Goal: Task Accomplishment & Management: Use online tool/utility

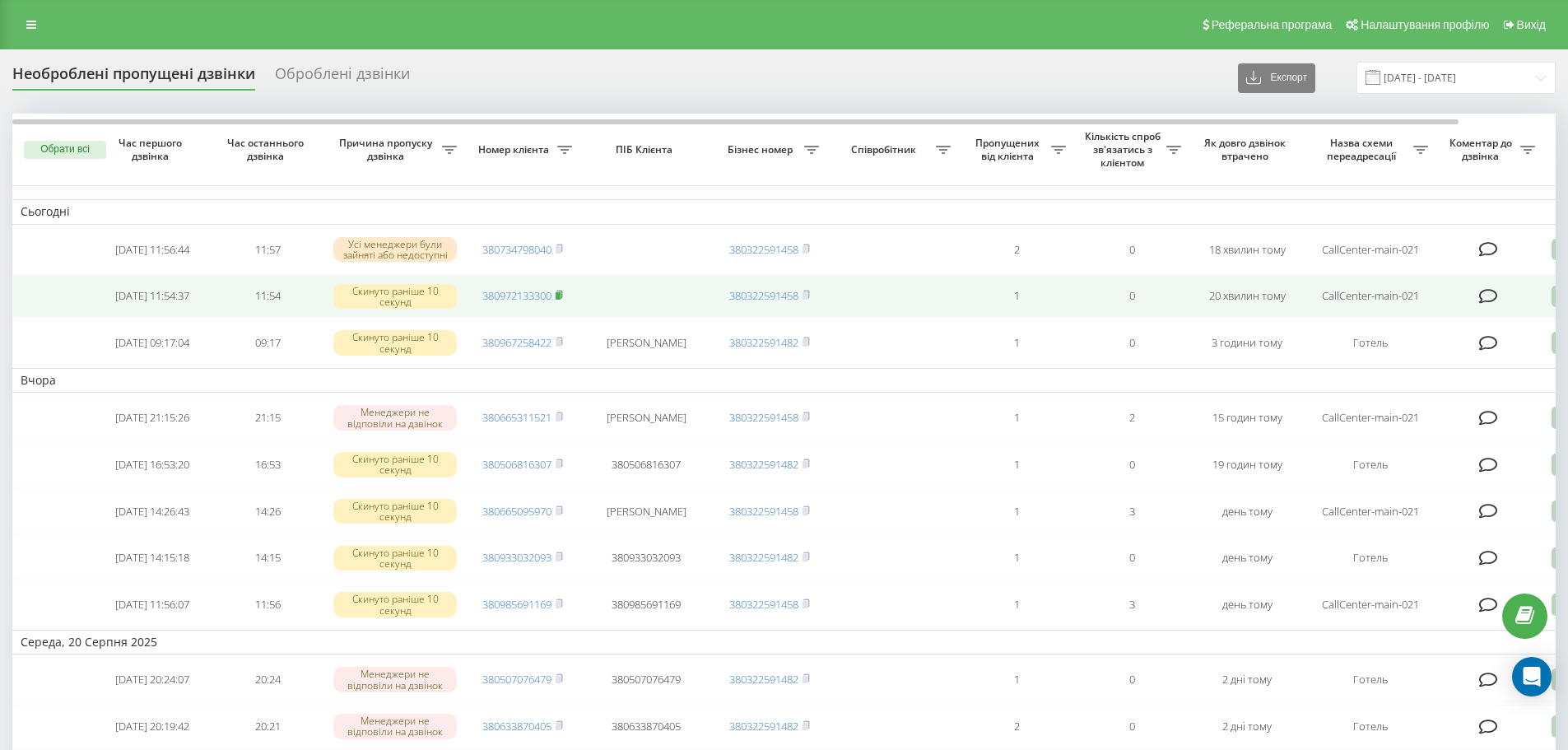
click at [561, 300] on rect at bounding box center [558, 295] width 5 height 7
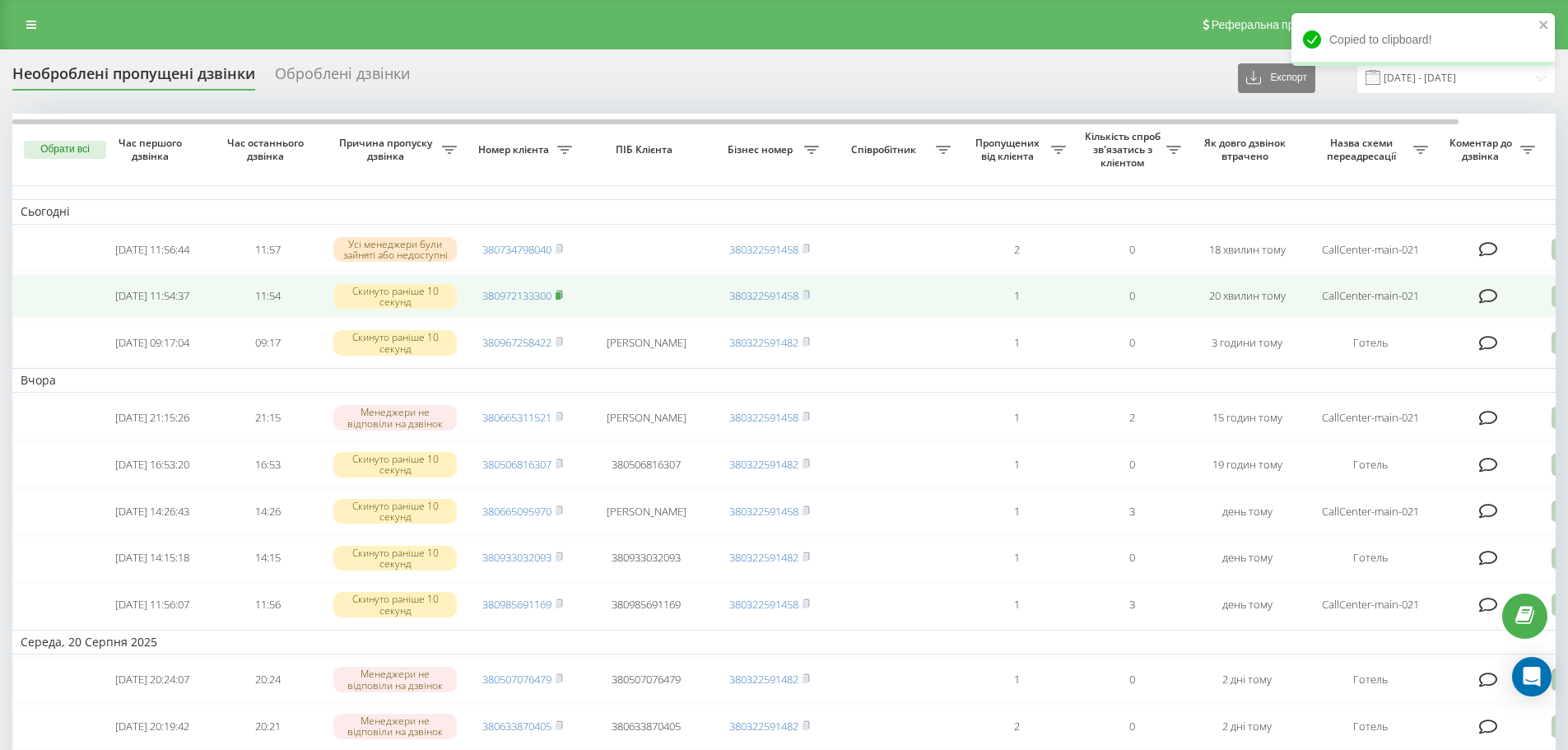
click at [563, 294] on icon at bounding box center [559, 295] width 7 height 10
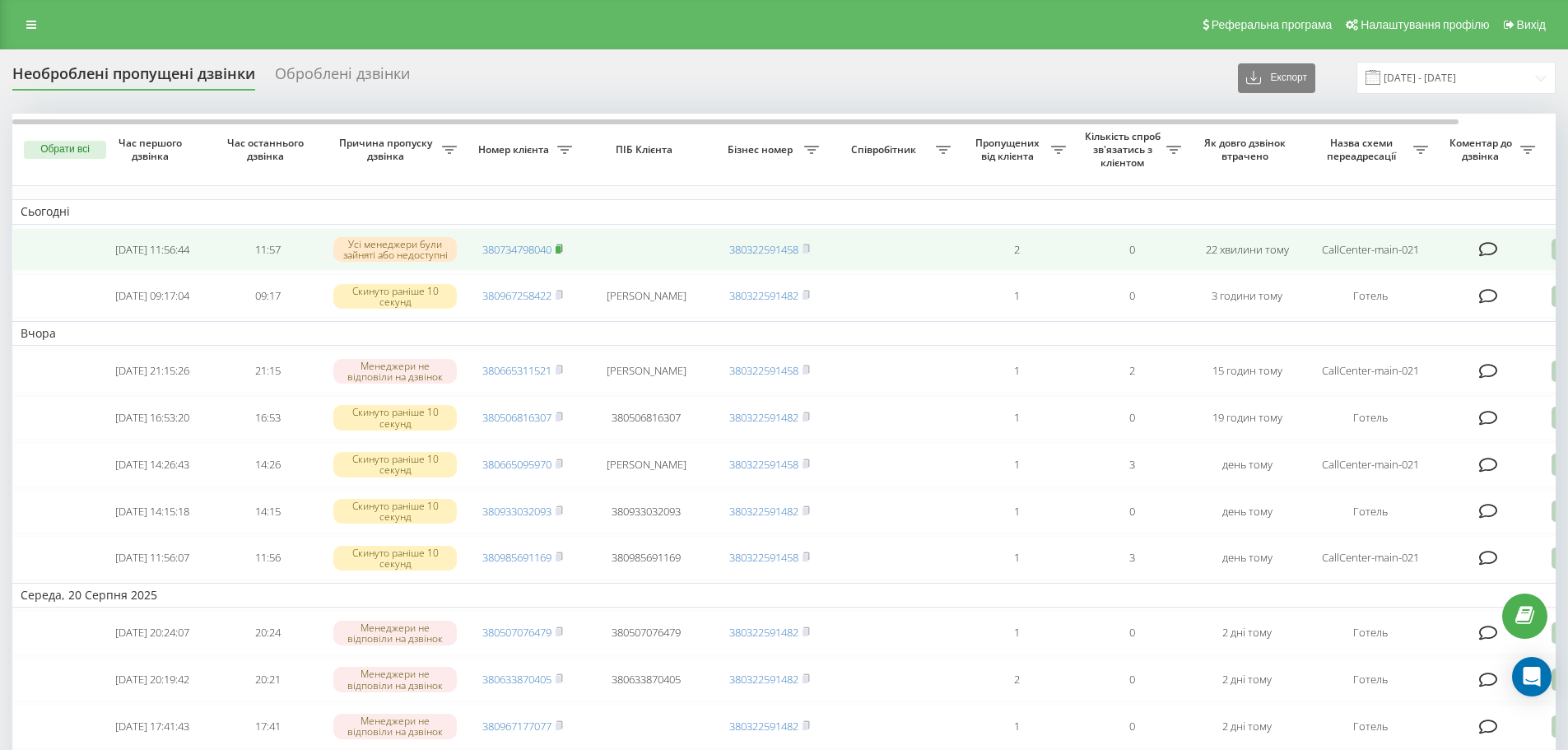
click at [561, 251] on rect at bounding box center [558, 249] width 5 height 7
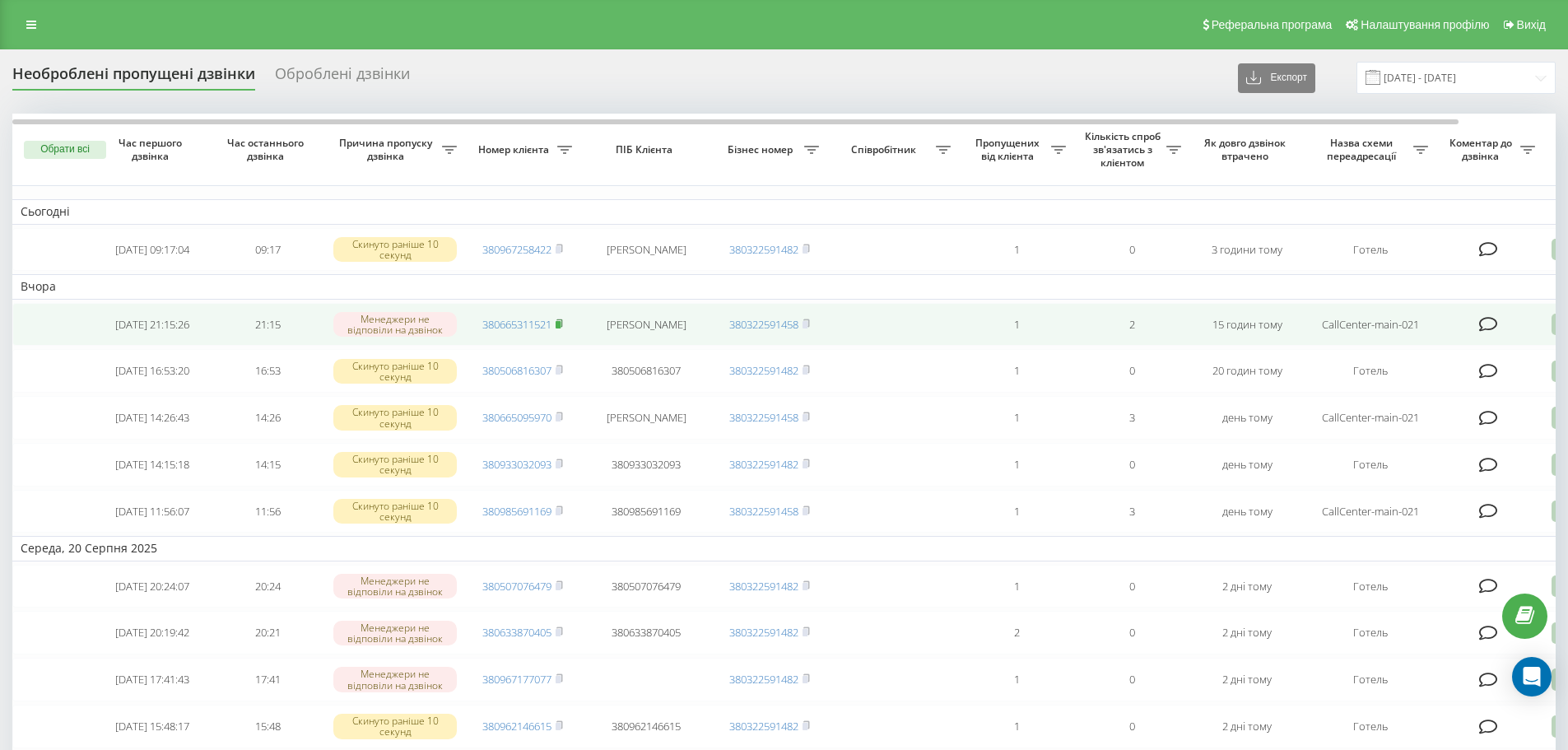
click at [563, 328] on icon at bounding box center [559, 324] width 7 height 10
click at [1553, 330] on icon at bounding box center [1561, 325] width 20 height 22
click at [1446, 435] on div "Інший варіант" at bounding box center [1491, 439] width 308 height 30
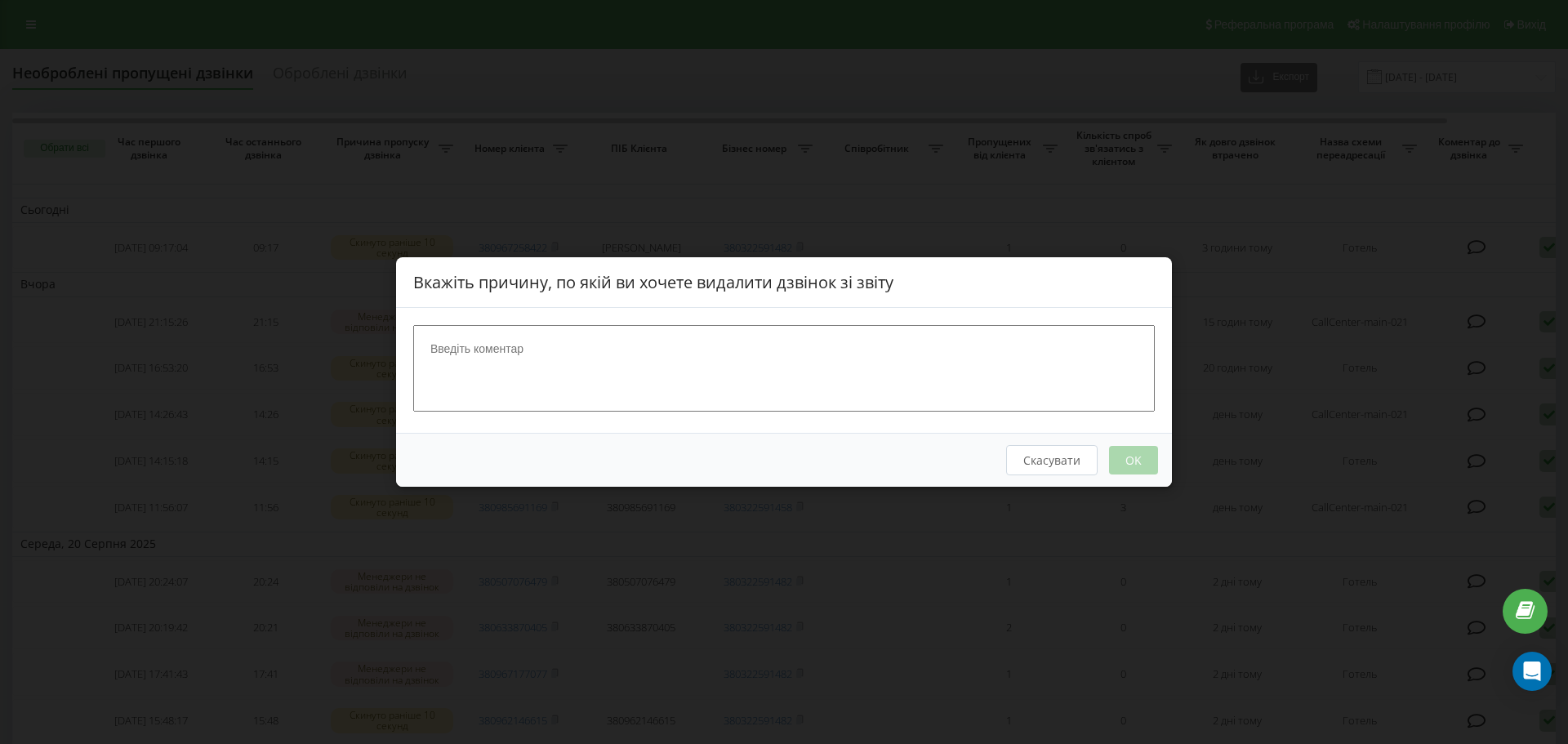
click at [984, 392] on textarea at bounding box center [784, 368] width 741 height 86
type textarea "відділ бронювання"
click at [1146, 470] on button "OK" at bounding box center [1134, 459] width 49 height 28
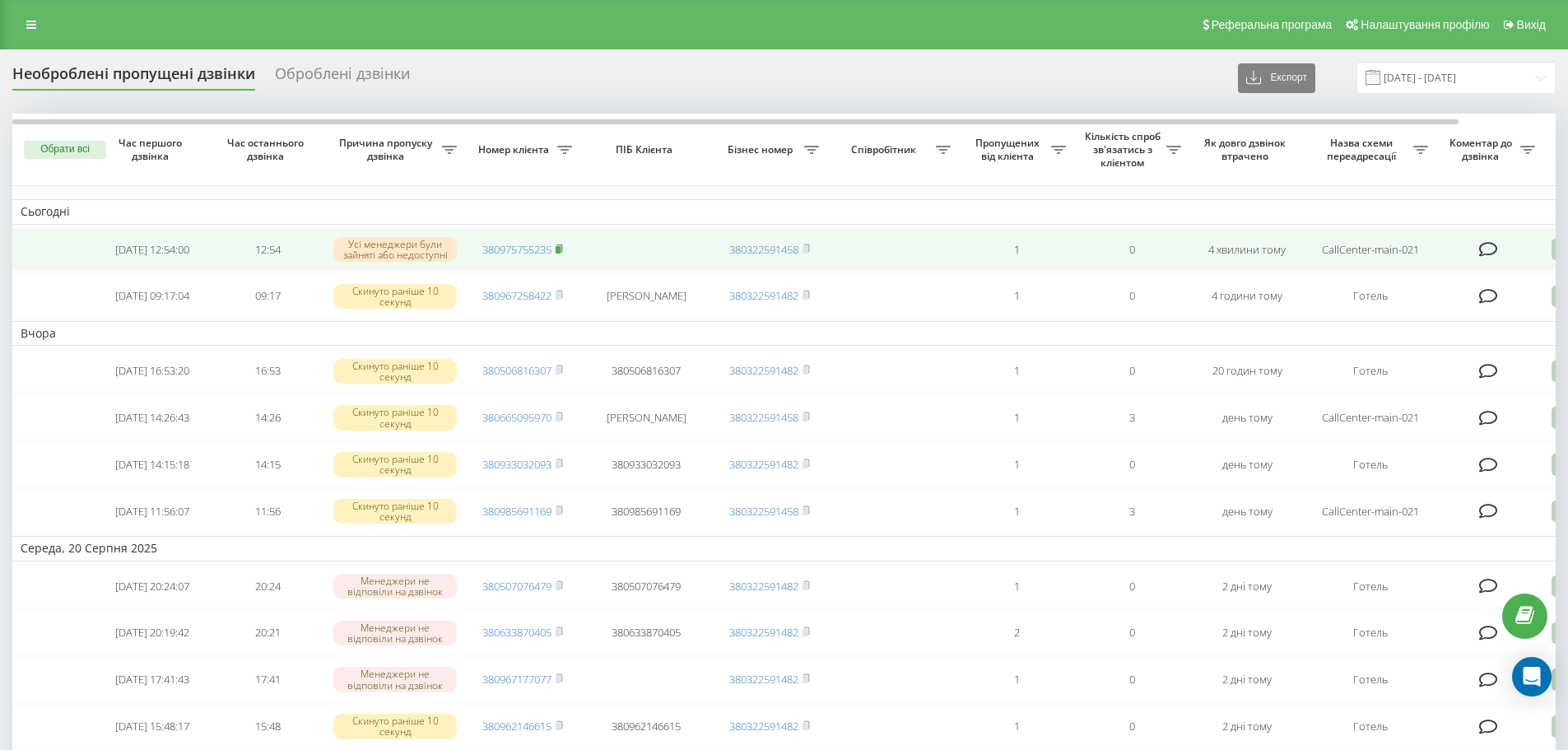
click at [559, 249] on rect at bounding box center [558, 249] width 5 height 7
click at [1554, 249] on icon at bounding box center [1561, 249] width 20 height 22
click at [1506, 358] on div "Інший варіант" at bounding box center [1491, 365] width 308 height 30
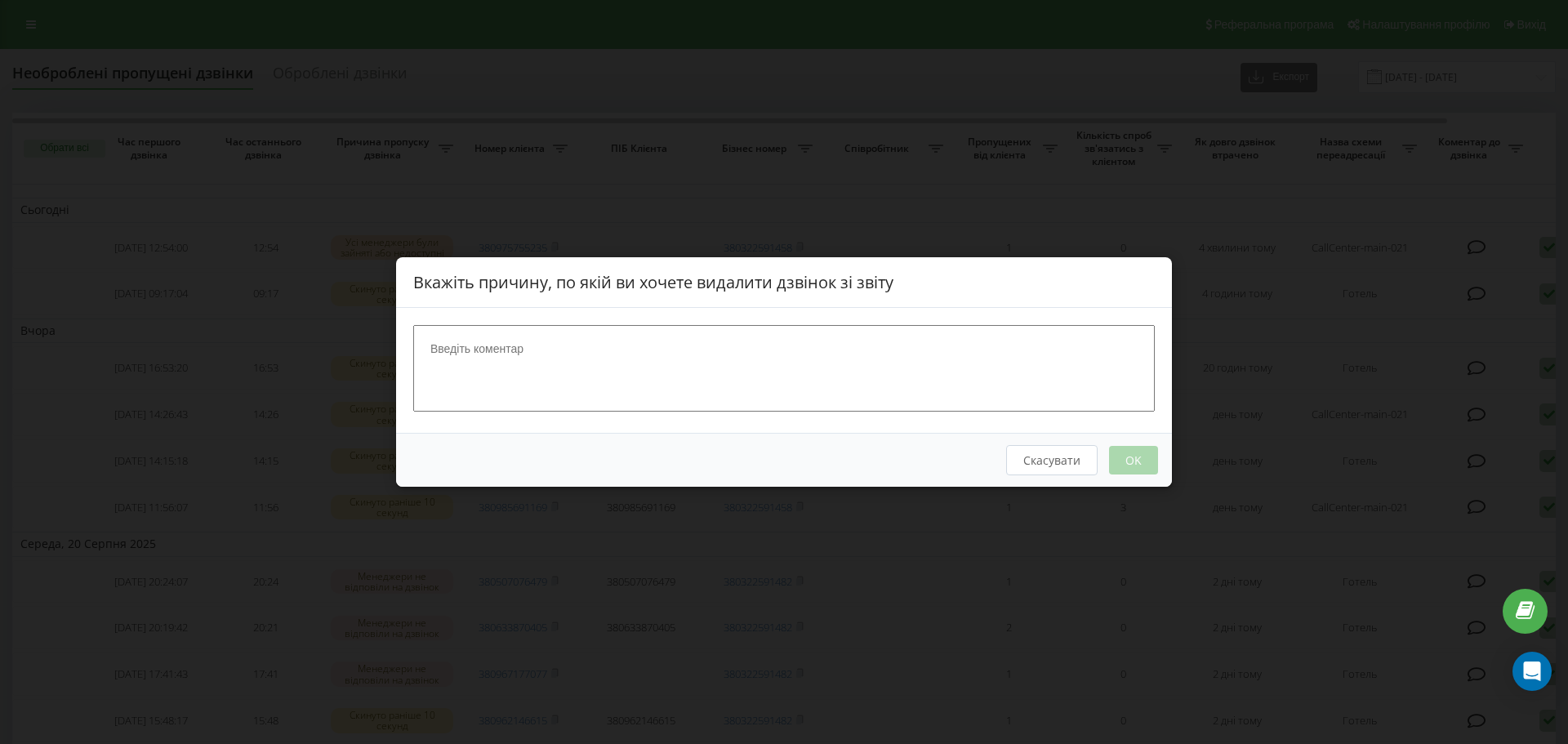
drag, startPoint x: 1142, startPoint y: 335, endPoint x: 1123, endPoint y: 345, distance: 21.5
click at [1137, 338] on textarea at bounding box center [784, 368] width 741 height 86
type textarea "рецепція СПА"
click at [1130, 473] on button "OK" at bounding box center [1134, 459] width 49 height 28
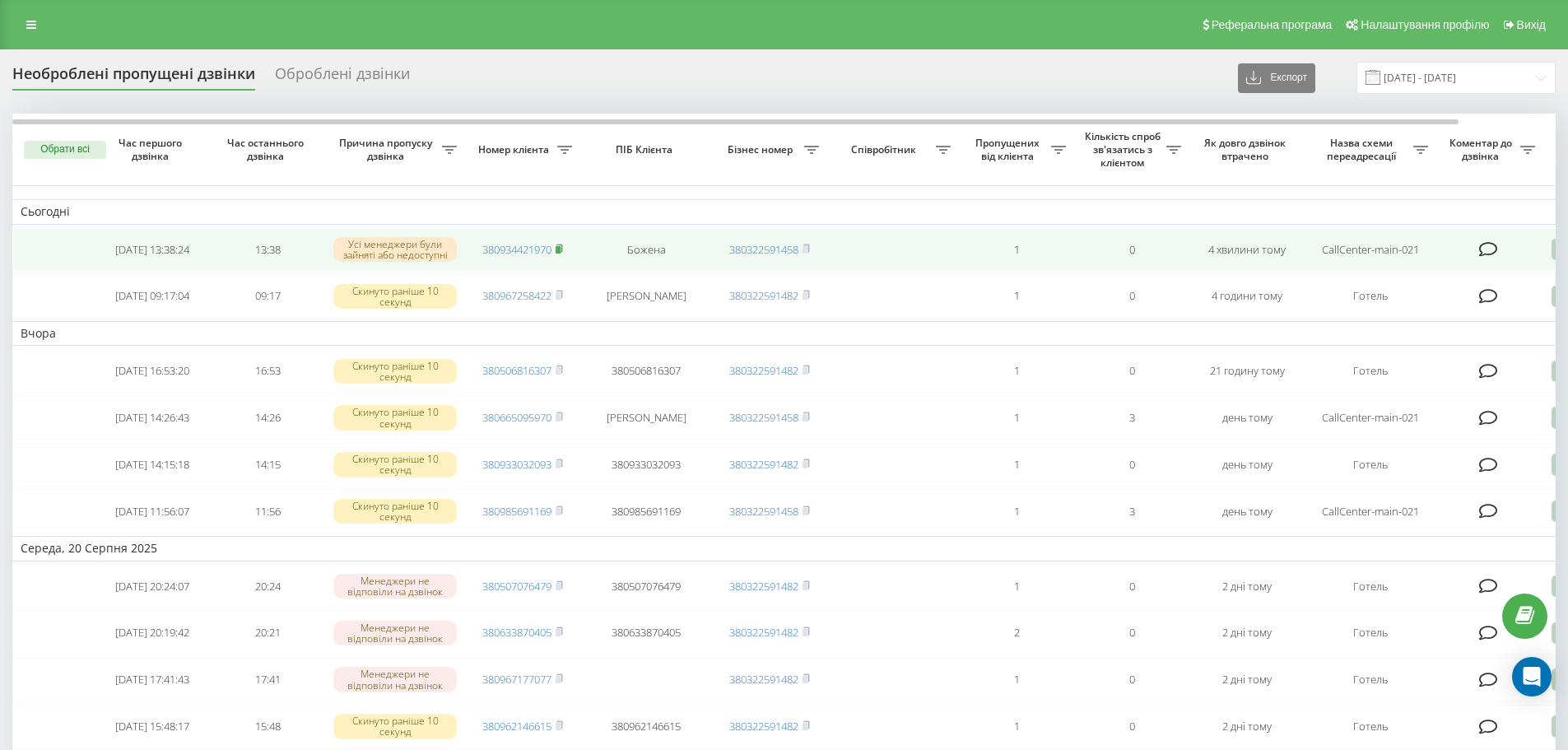
click at [563, 243] on span at bounding box center [559, 249] width 7 height 15
click at [561, 251] on rect at bounding box center [558, 249] width 5 height 7
click at [1552, 251] on icon at bounding box center [1561, 249] width 20 height 22
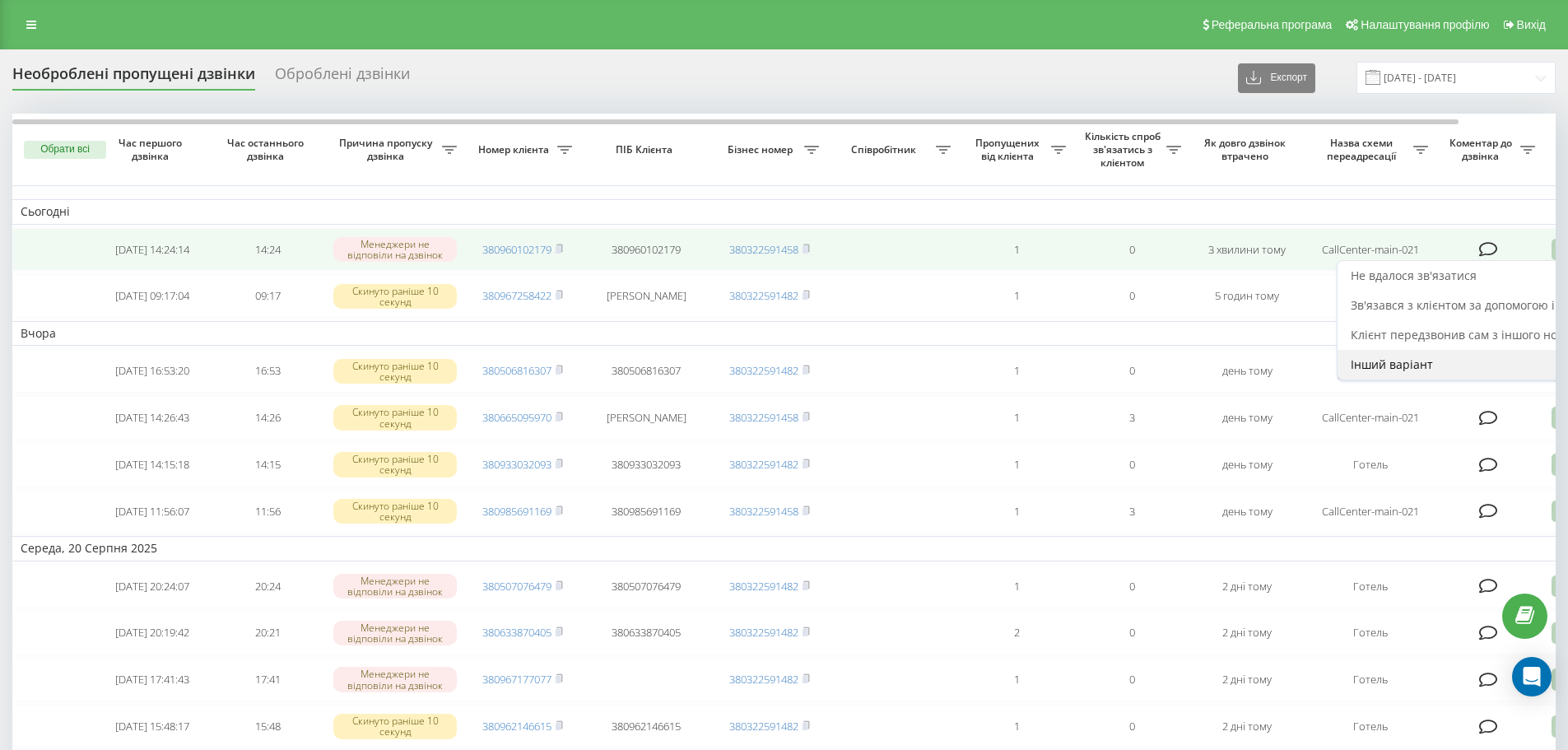
click at [1480, 360] on div "Інший варіант" at bounding box center [1491, 365] width 308 height 30
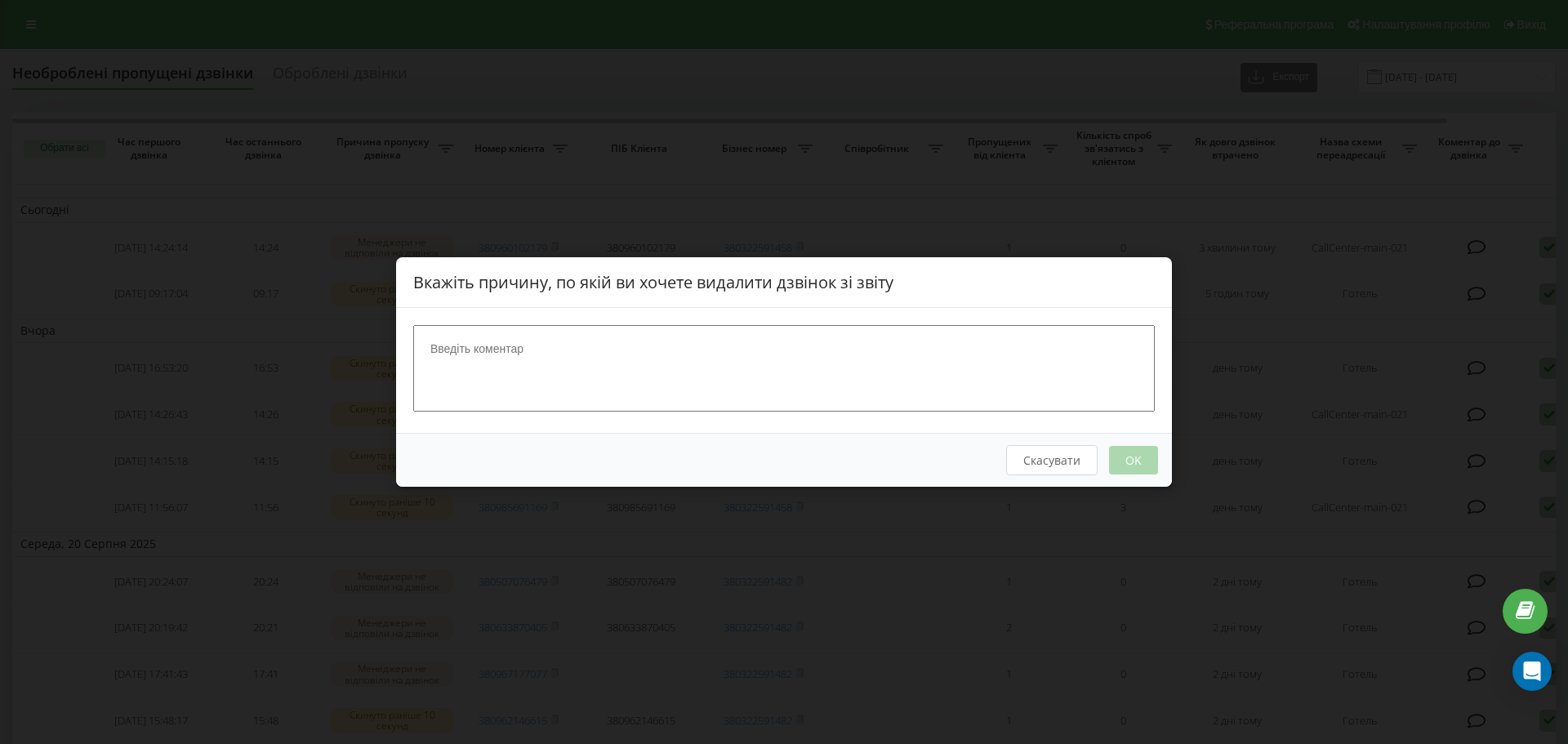
click at [804, 372] on textarea at bounding box center [784, 368] width 741 height 86
type textarea "відділ бронювання"
click at [1139, 459] on button "OK" at bounding box center [1134, 459] width 49 height 28
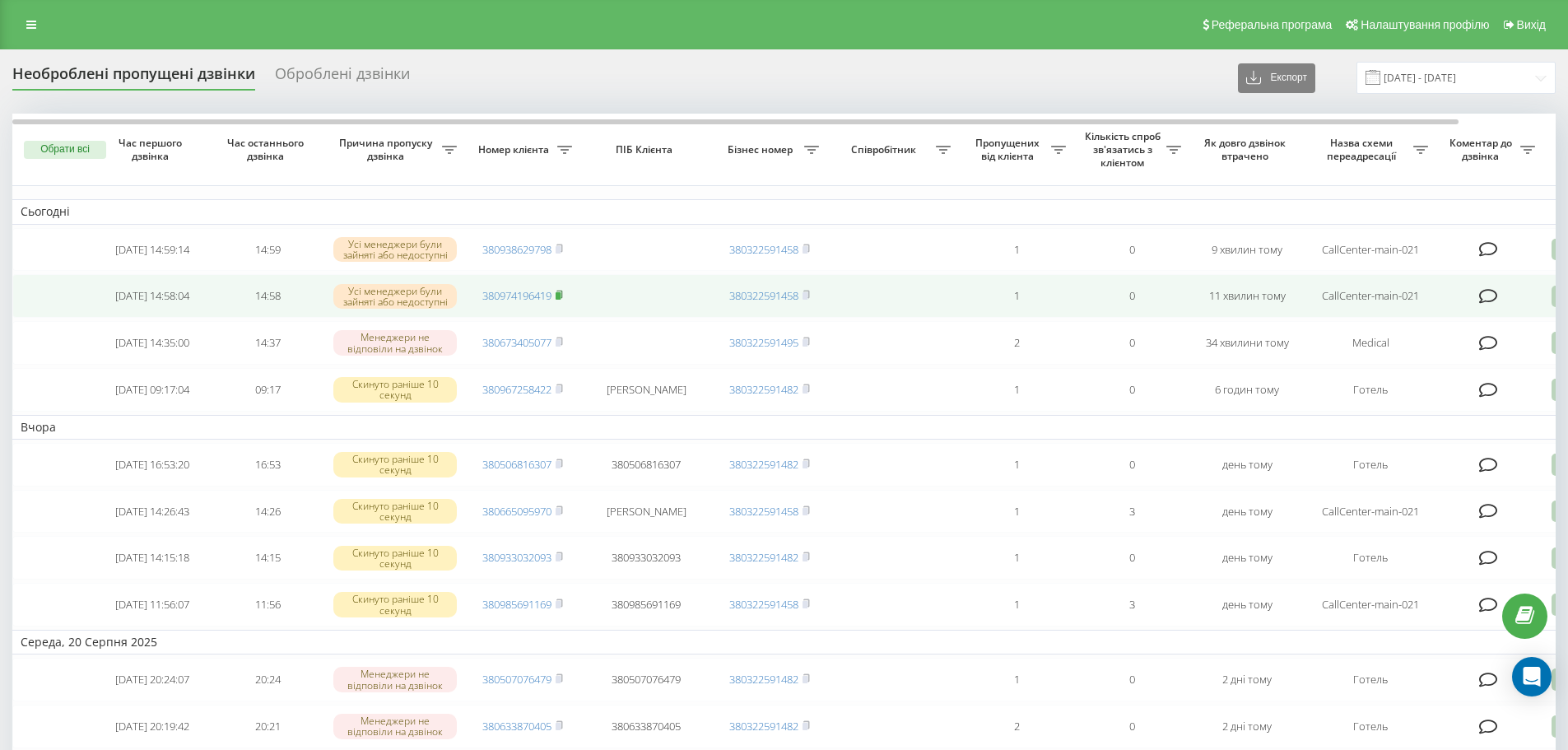
click at [559, 296] on icon at bounding box center [559, 294] width 6 height 7
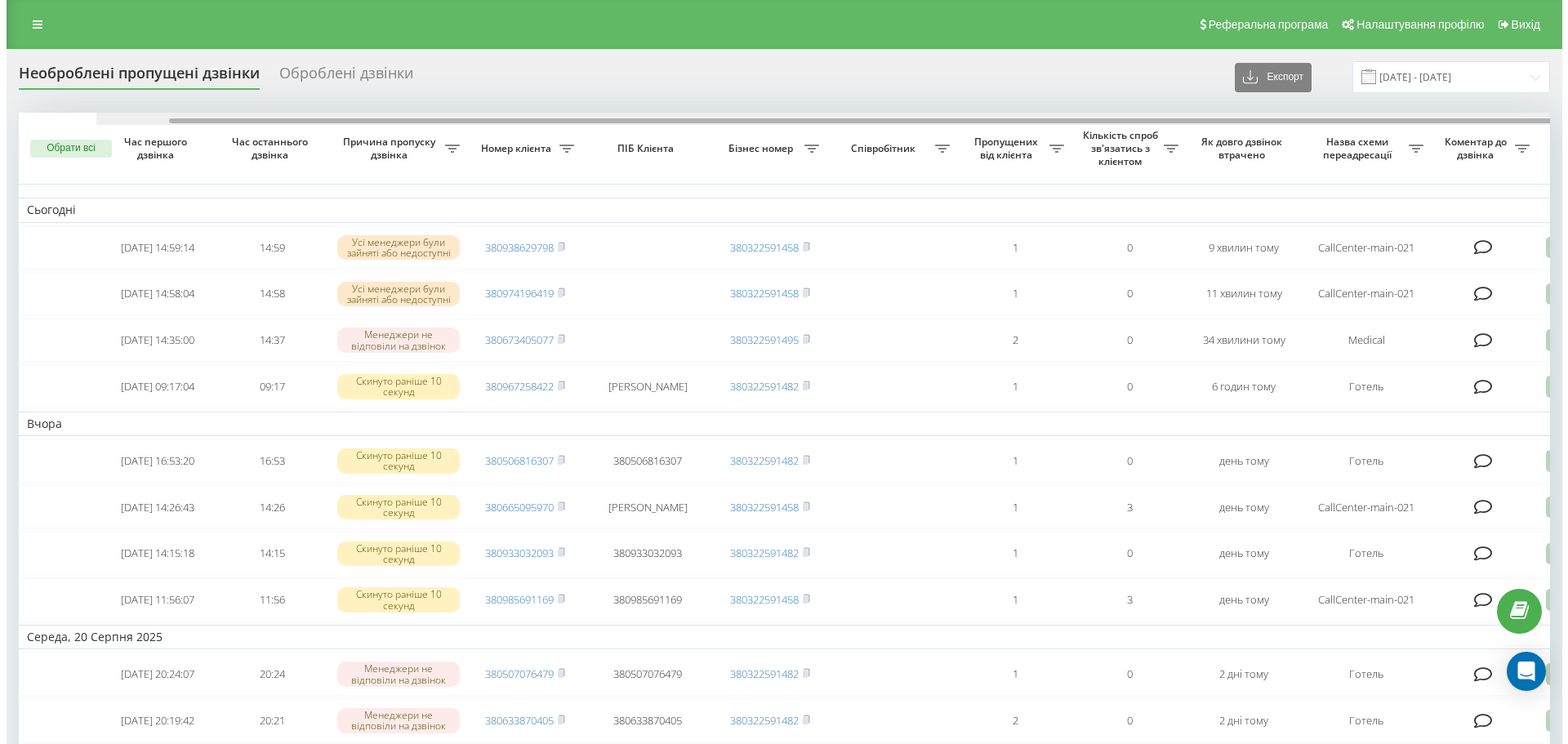
scroll to position [0, 102]
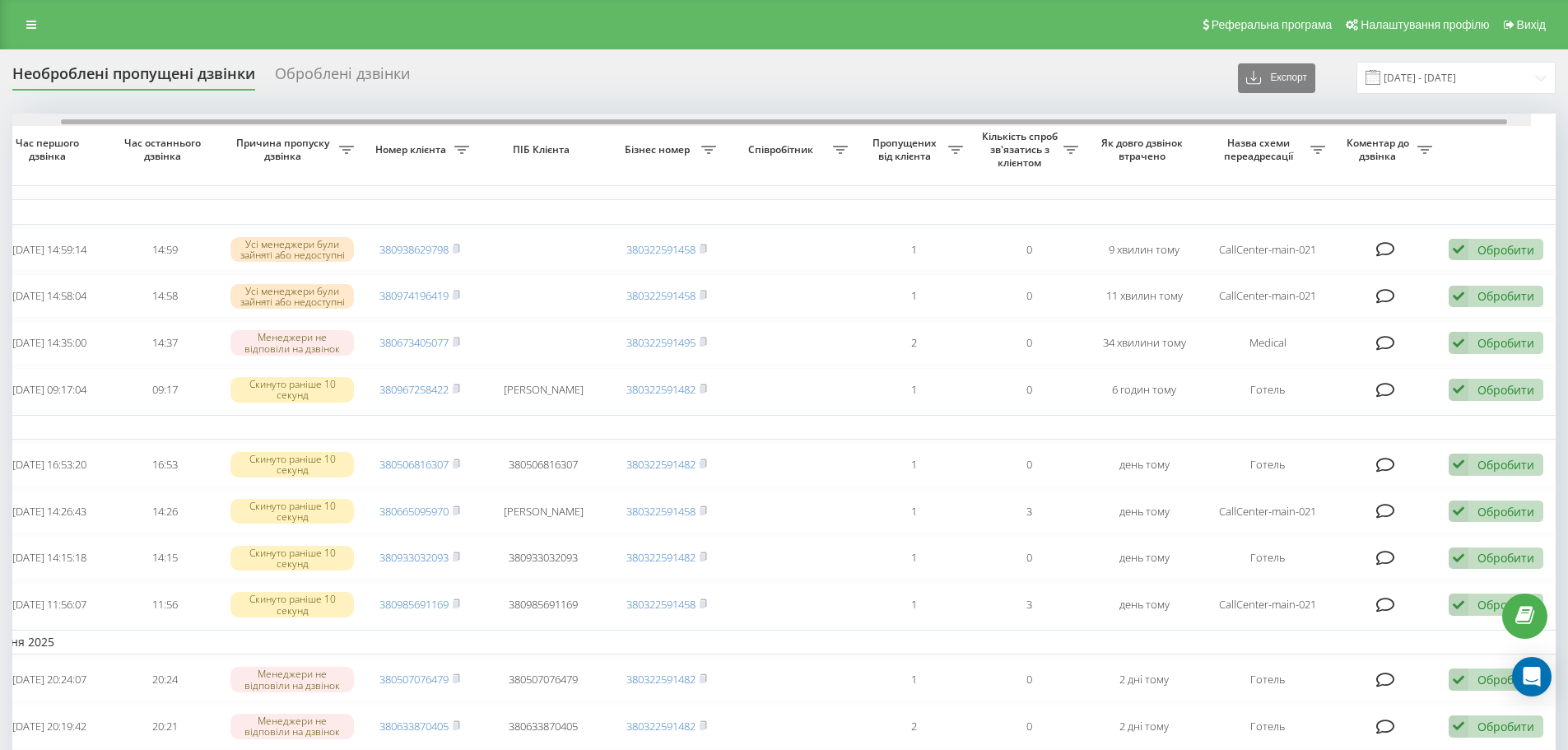
drag, startPoint x: 428, startPoint y: 121, endPoint x: 749, endPoint y: 134, distance: 321.3
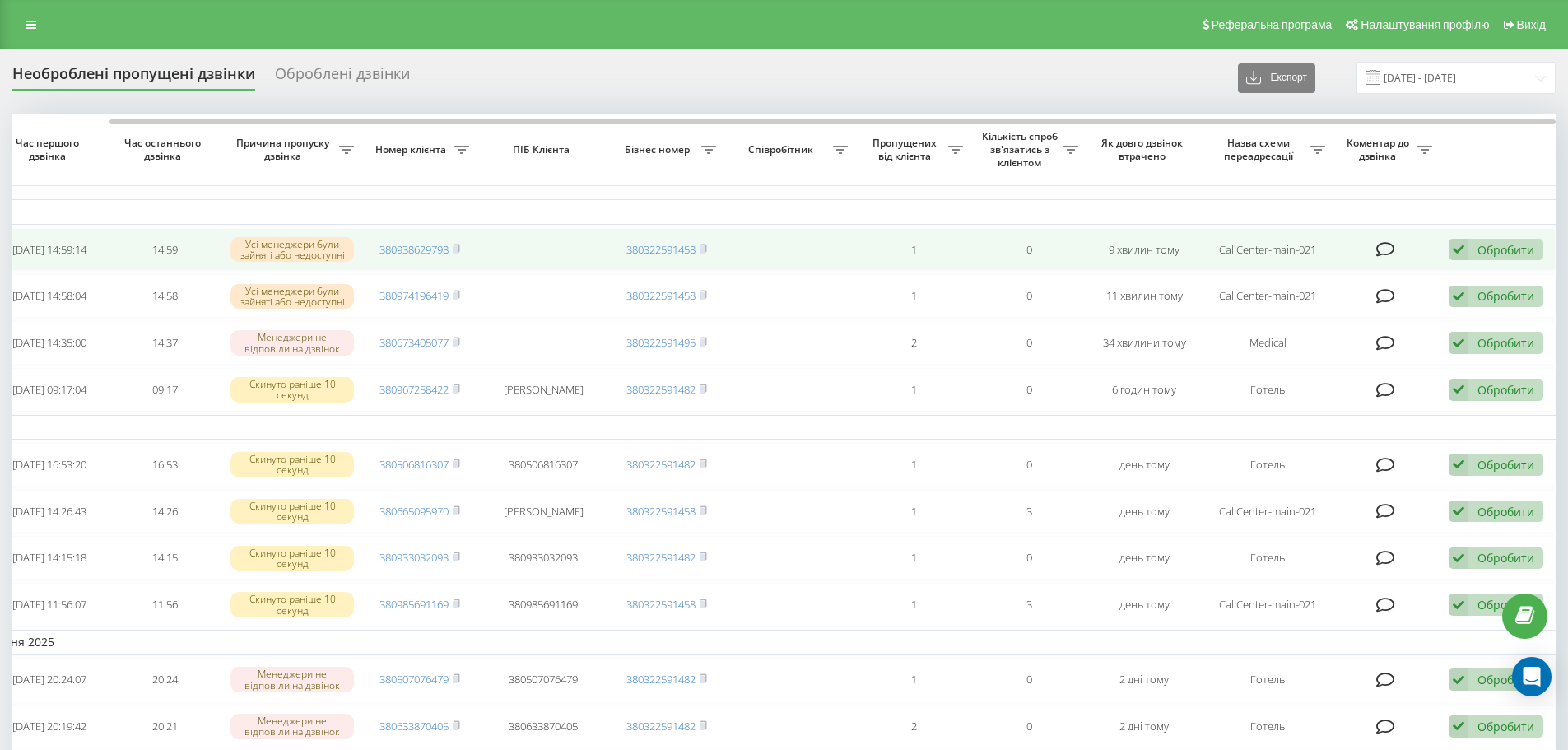
click at [1522, 249] on div "Обробити" at bounding box center [1505, 250] width 56 height 16
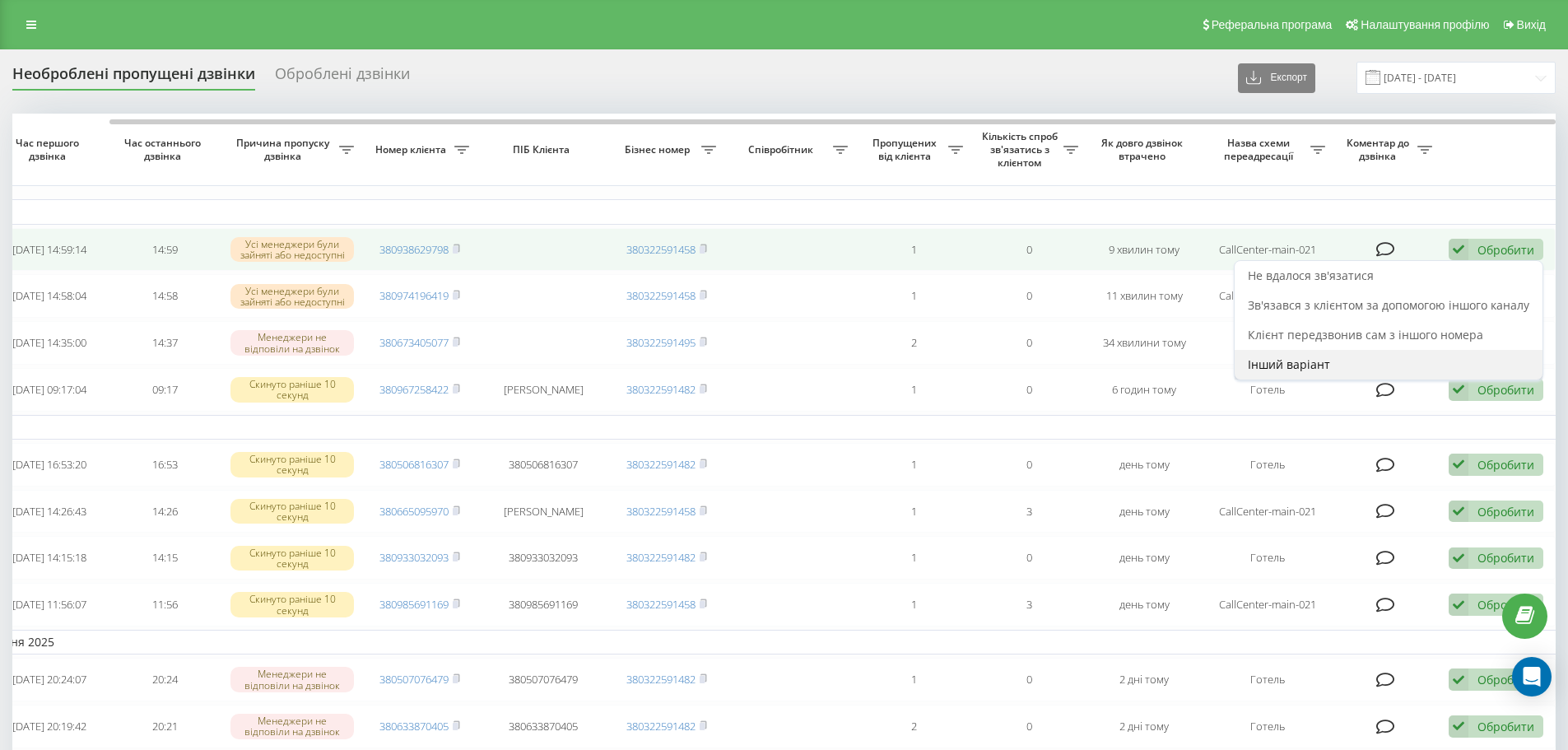
click at [1300, 371] on span "Інший варіант" at bounding box center [1288, 364] width 82 height 16
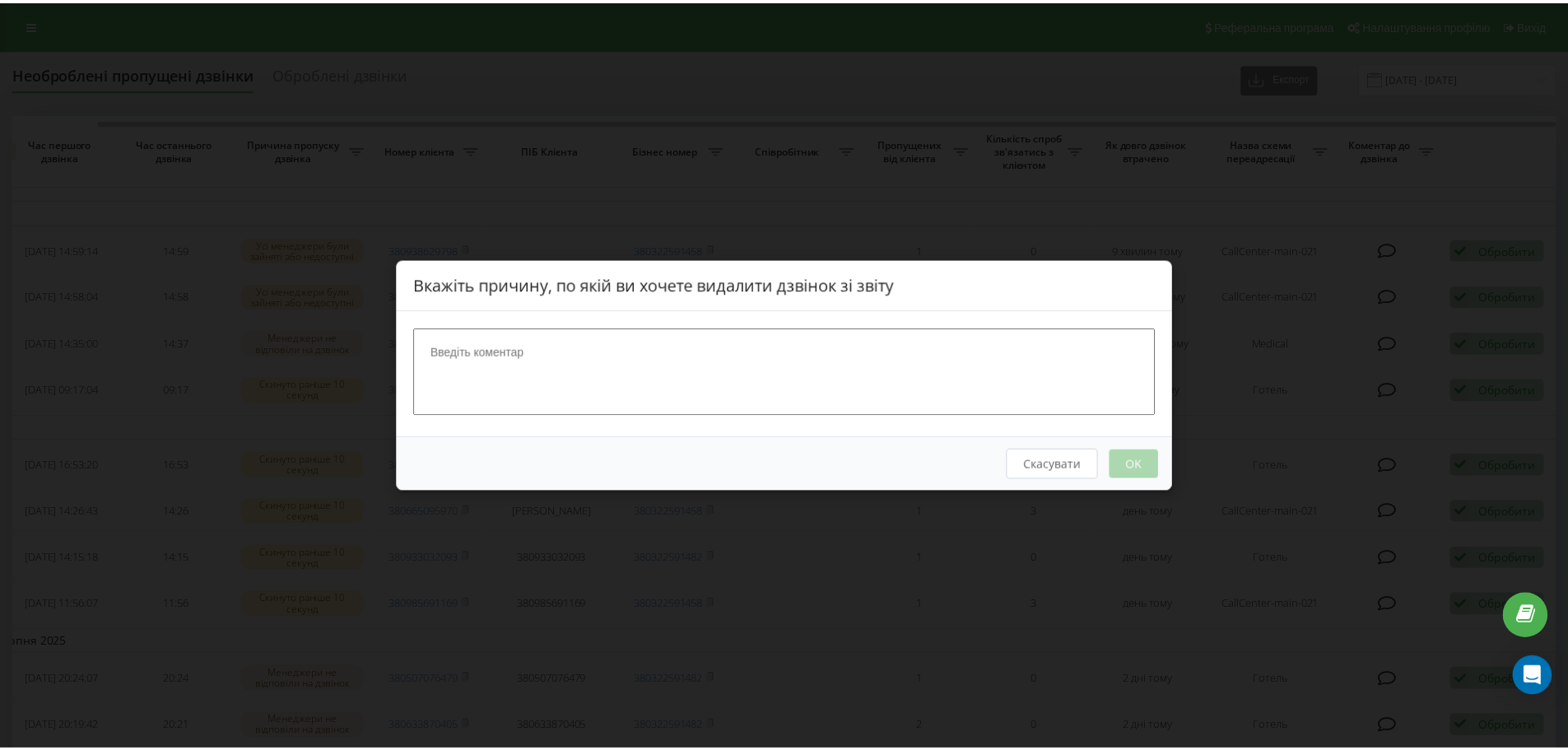
scroll to position [0, 91]
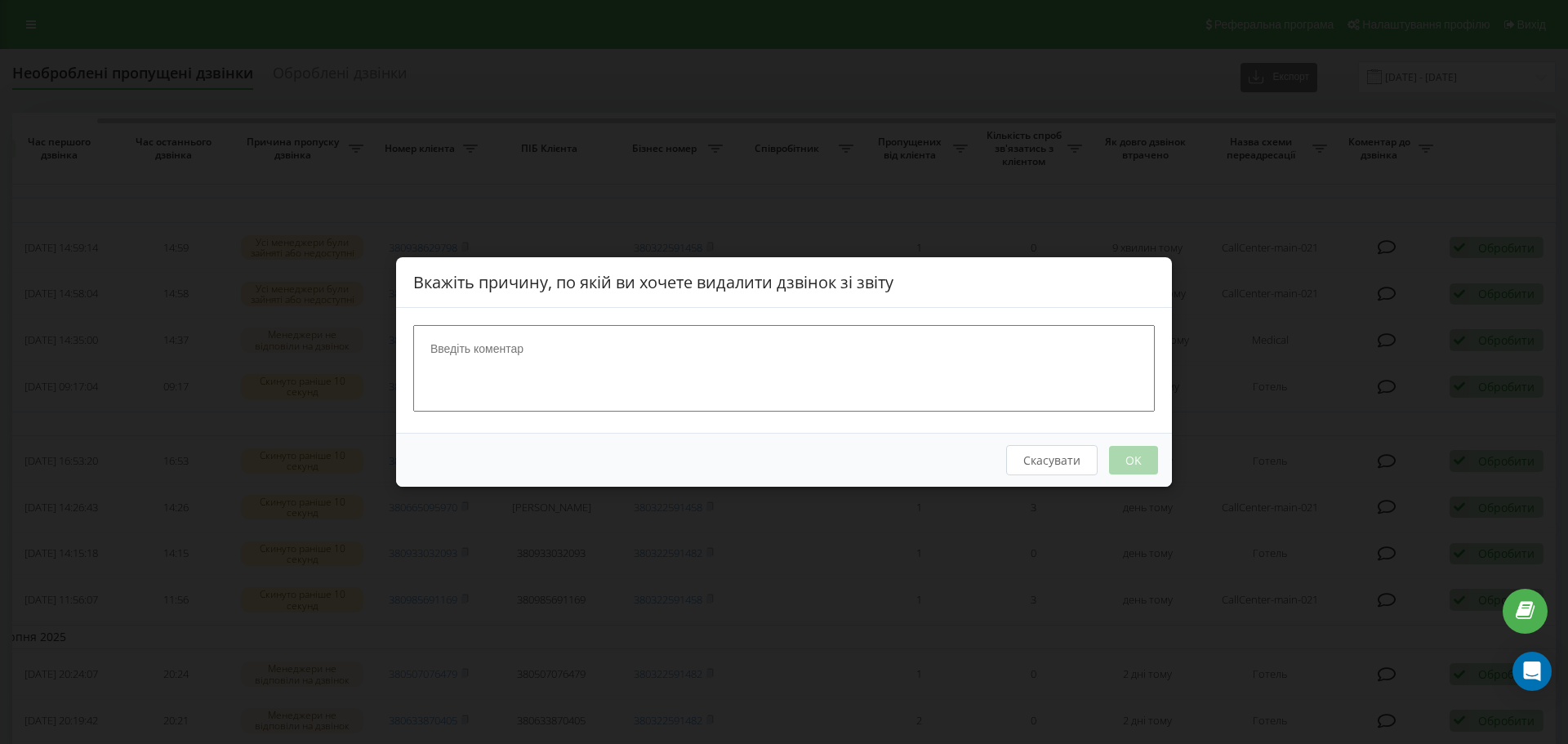
click at [833, 372] on textarea at bounding box center [784, 368] width 741 height 86
type textarea "відділ бронювання"
click at [1134, 459] on button "OK" at bounding box center [1134, 459] width 49 height 28
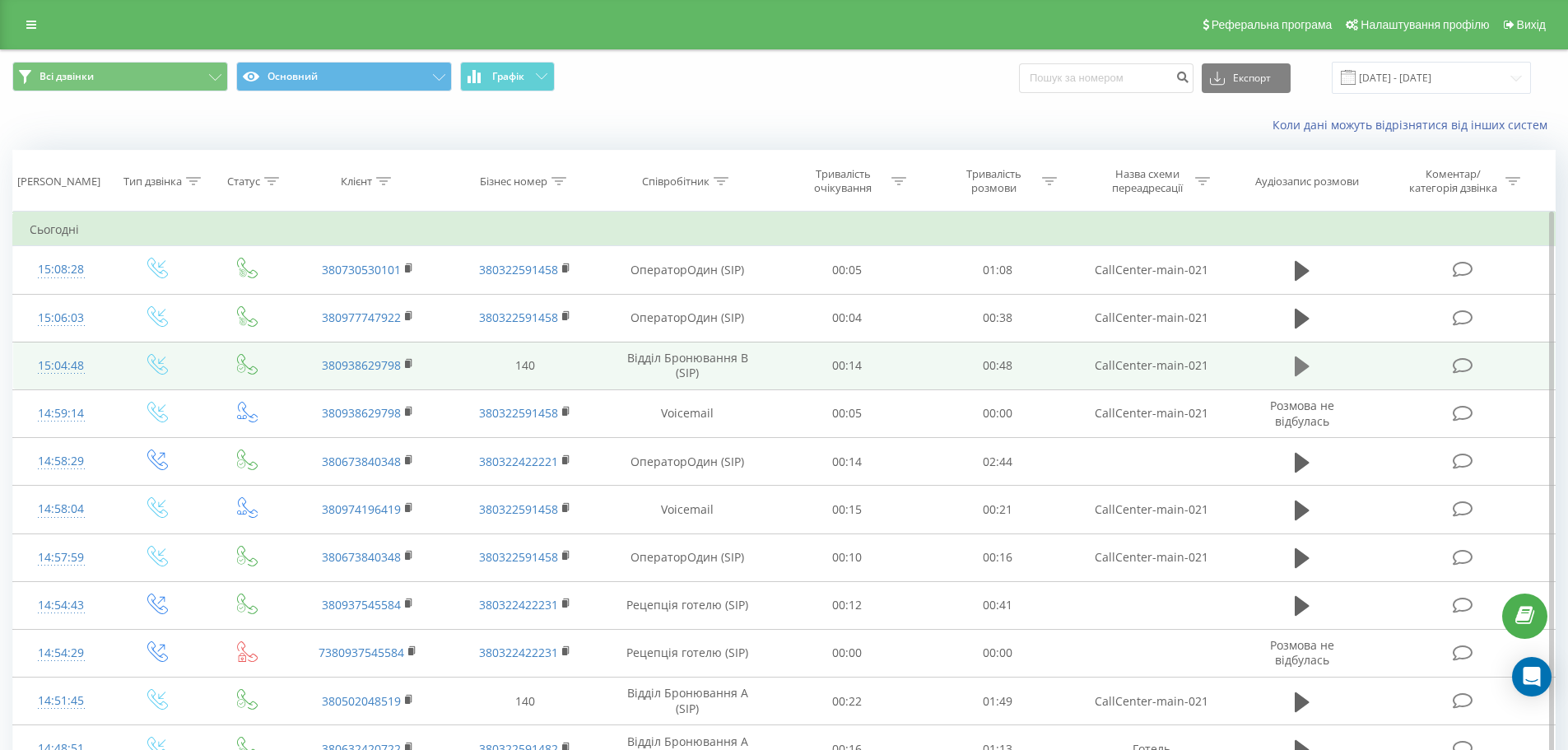
click at [1292, 369] on button at bounding box center [1302, 366] width 25 height 25
